Goal: Find specific page/section: Find specific page/section

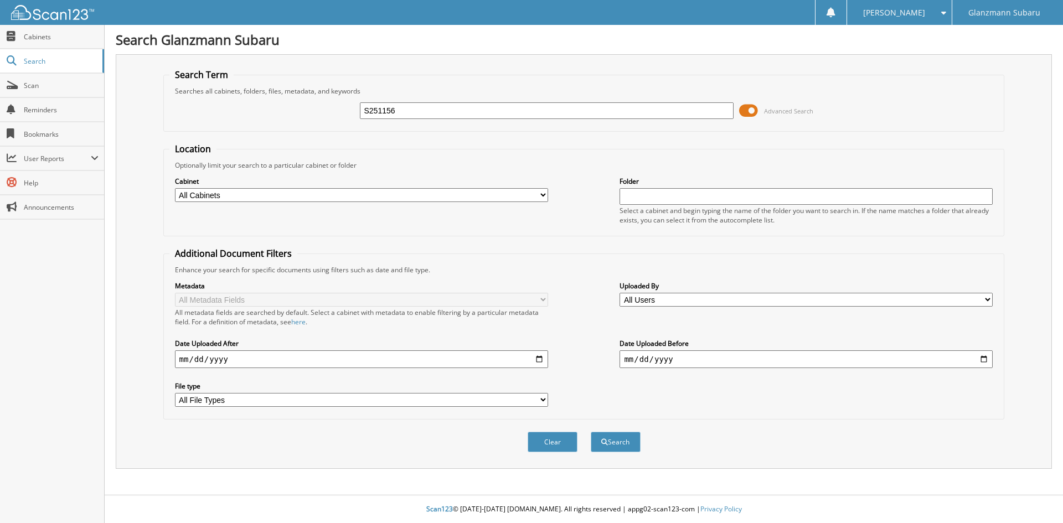
type input "S251156"
click at [591, 432] on button "Search" at bounding box center [616, 442] width 50 height 20
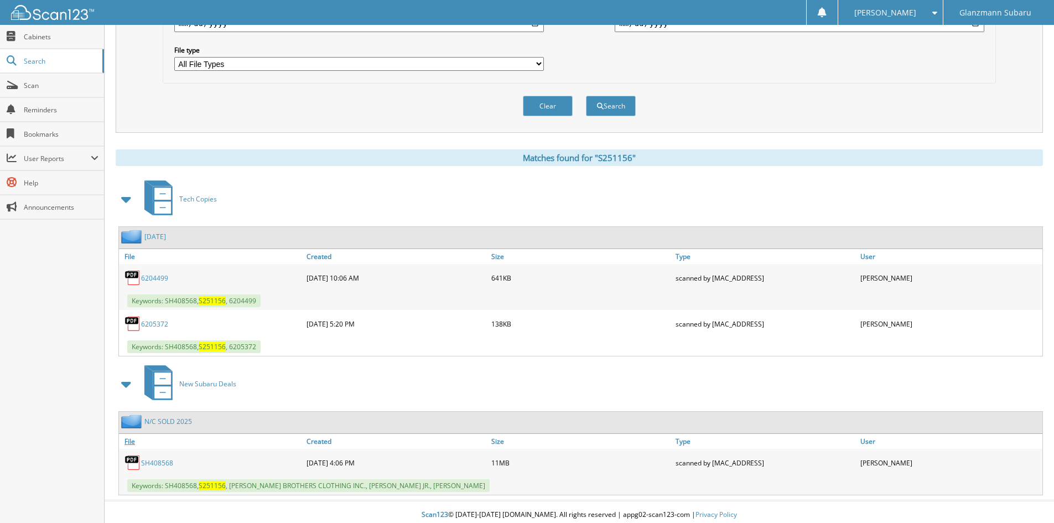
scroll to position [342, 0]
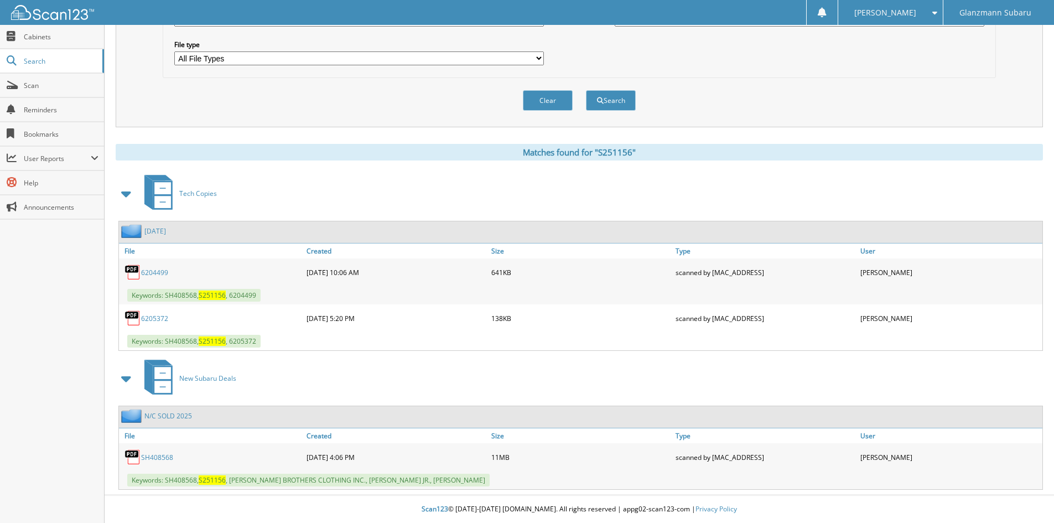
click at [163, 460] on link "SH408568" at bounding box center [157, 457] width 32 height 9
click at [69, 84] on span "Scan" at bounding box center [61, 85] width 75 height 9
